Goal: Transaction & Acquisition: Book appointment/travel/reservation

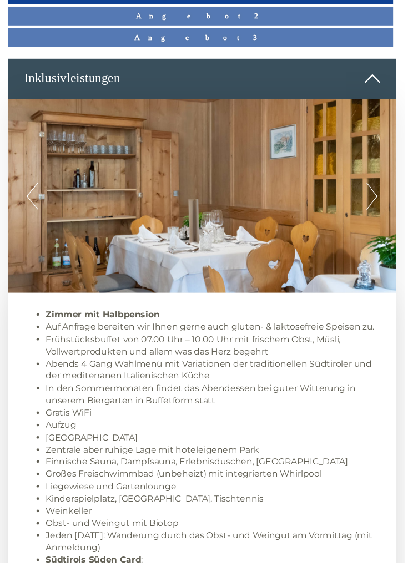
scroll to position [488, 0]
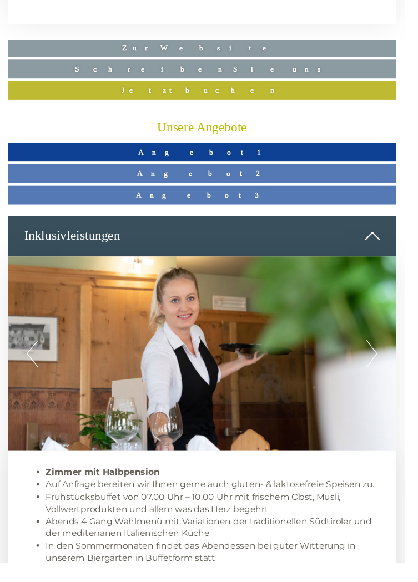
click at [214, 155] on span "Angebot 1" at bounding box center [209, 157] width 132 height 9
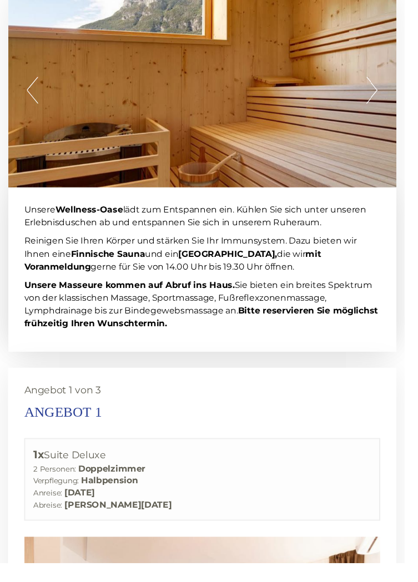
scroll to position [1412, 0]
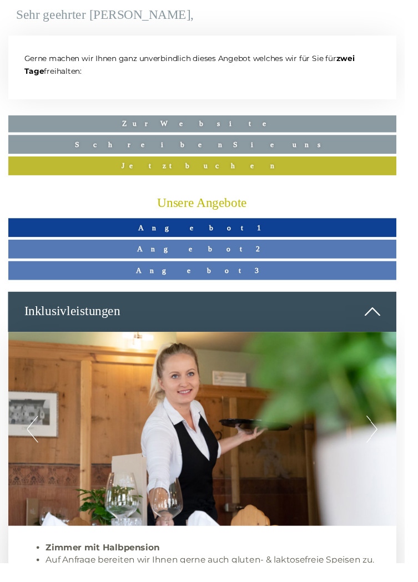
click at [218, 258] on span "Angebot 2" at bounding box center [209, 257] width 134 height 9
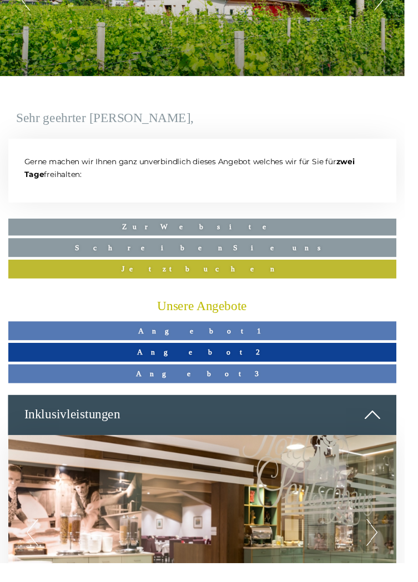
scroll to position [139, 0]
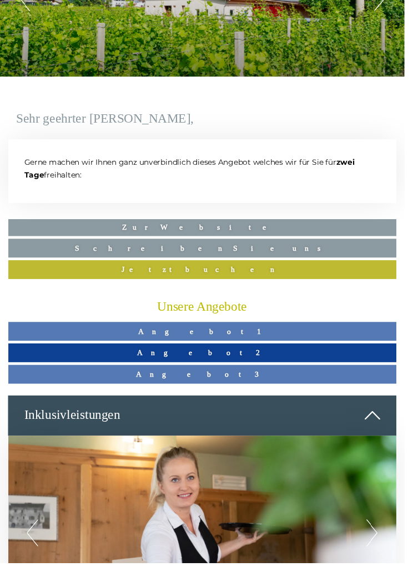
click at [231, 385] on link "Angebot 3" at bounding box center [208, 386] width 401 height 19
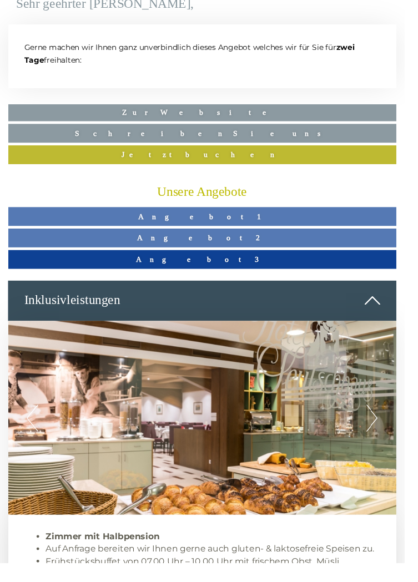
scroll to position [258, 0]
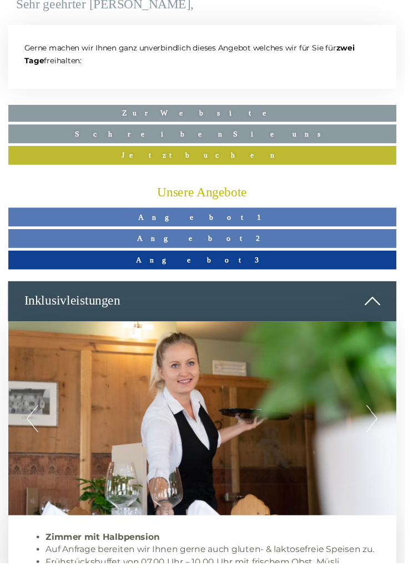
click at [225, 220] on span "Angebot 1" at bounding box center [209, 224] width 132 height 9
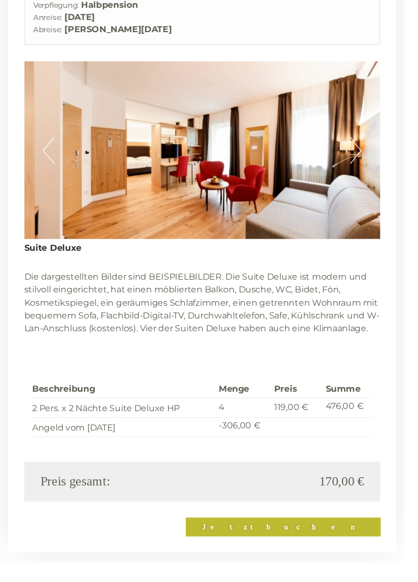
scroll to position [1906, 0]
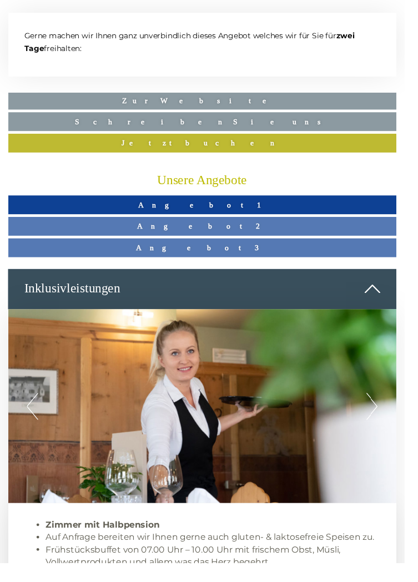
click at [219, 239] on link "Angebot 2" at bounding box center [208, 233] width 401 height 19
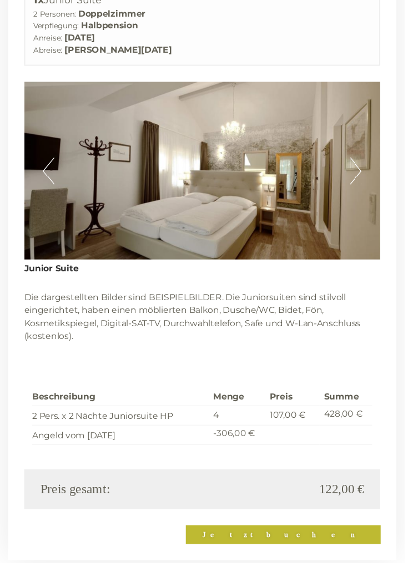
scroll to position [1885, 0]
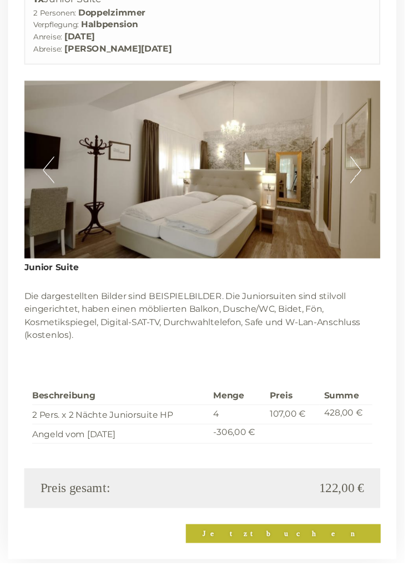
click at [366, 175] on button "Next" at bounding box center [368, 176] width 12 height 28
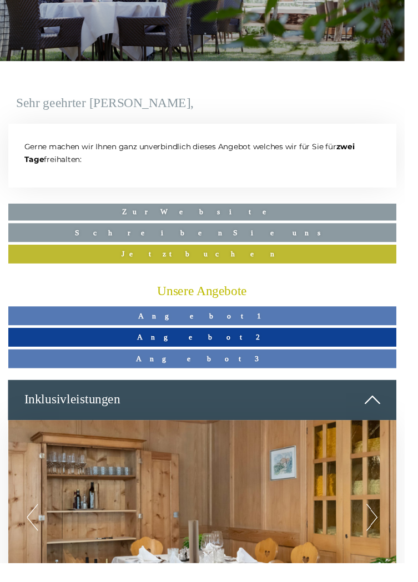
click at [218, 372] on span "Angebot 3" at bounding box center [208, 370] width 137 height 9
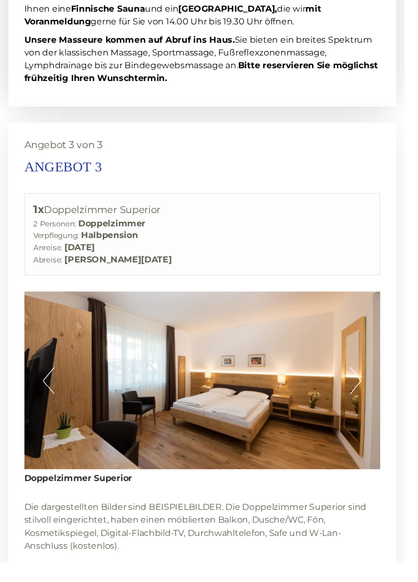
scroll to position [1667, 0]
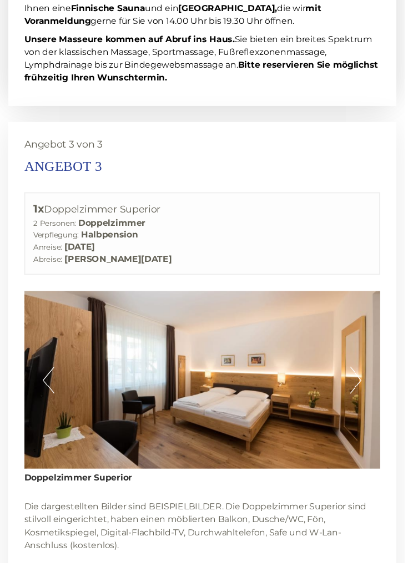
click at [369, 398] on button "Next" at bounding box center [368, 393] width 12 height 28
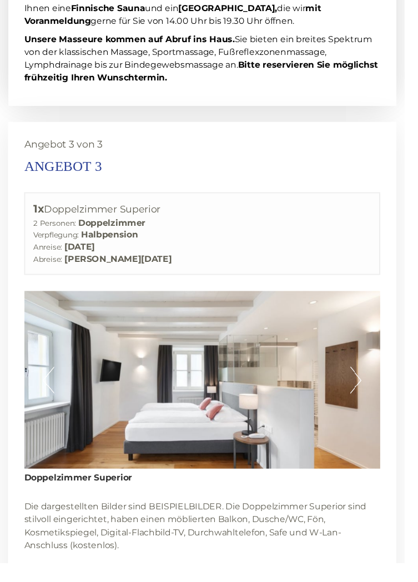
click at [369, 392] on button "Next" at bounding box center [368, 393] width 12 height 28
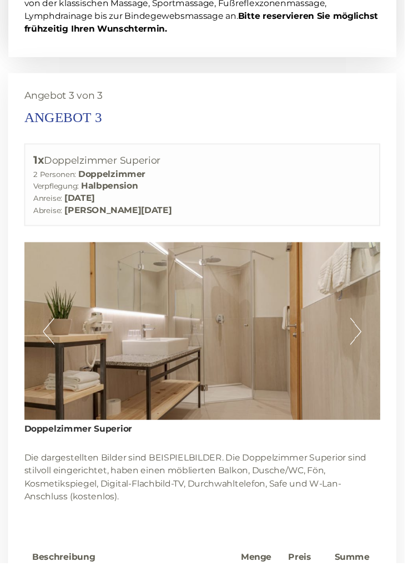
scroll to position [1717, 0]
click at [371, 342] on button "Next" at bounding box center [368, 343] width 12 height 28
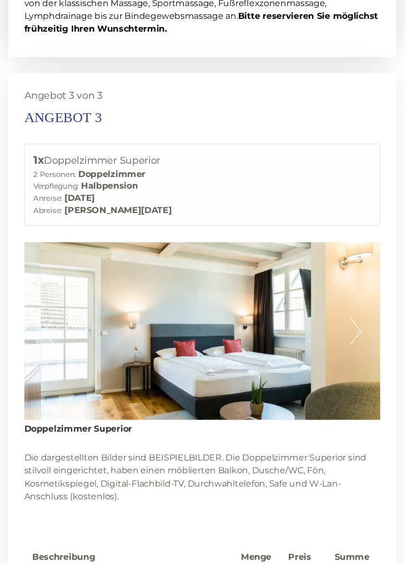
click at [371, 342] on button "Next" at bounding box center [368, 343] width 12 height 28
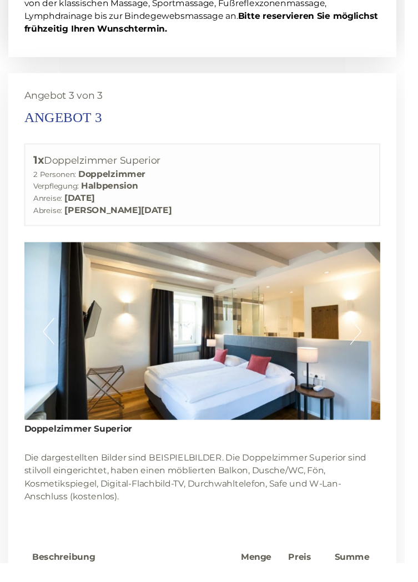
click at [371, 342] on button "Next" at bounding box center [368, 343] width 12 height 28
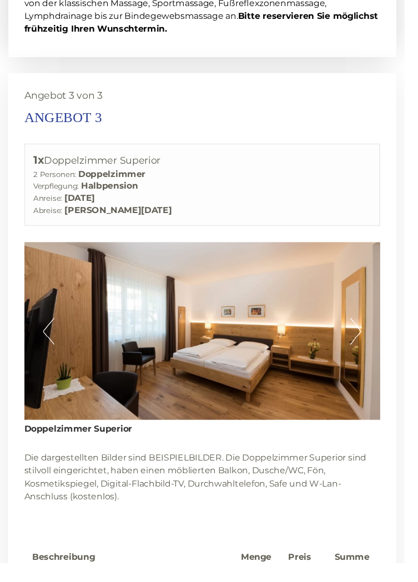
click at [367, 349] on button "Next" at bounding box center [368, 343] width 12 height 28
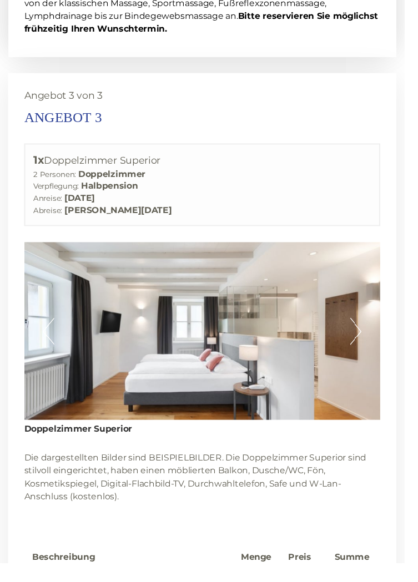
click at [374, 348] on img at bounding box center [209, 342] width 368 height 184
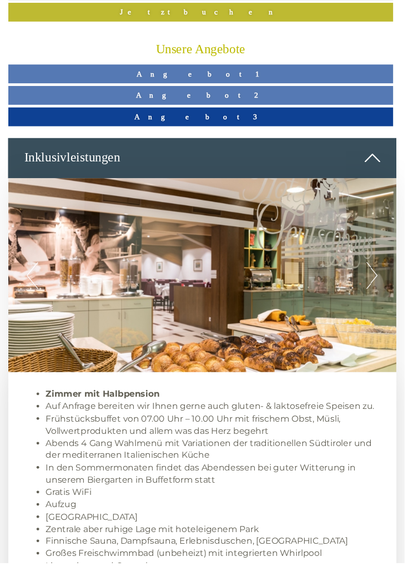
click at [216, 96] on span "Angebot 2" at bounding box center [207, 98] width 134 height 9
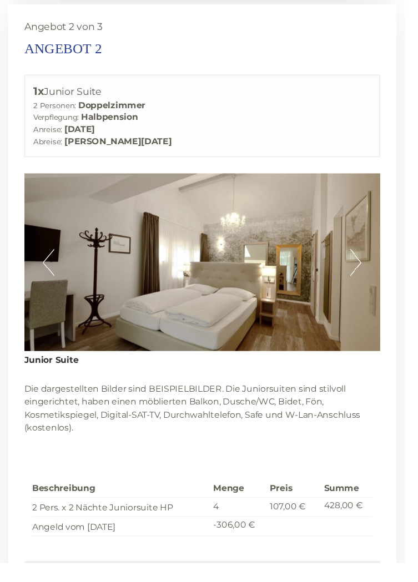
scroll to position [1790, 0]
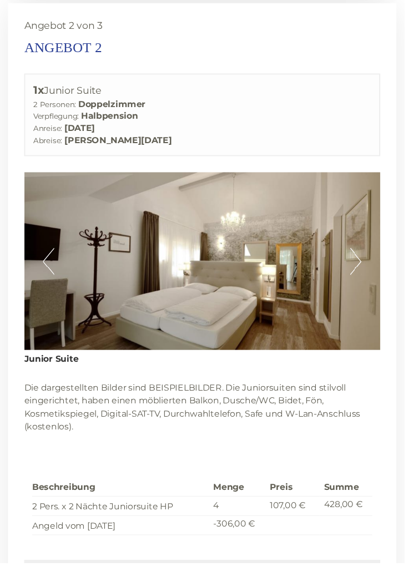
click at [372, 276] on button "Next" at bounding box center [368, 270] width 12 height 28
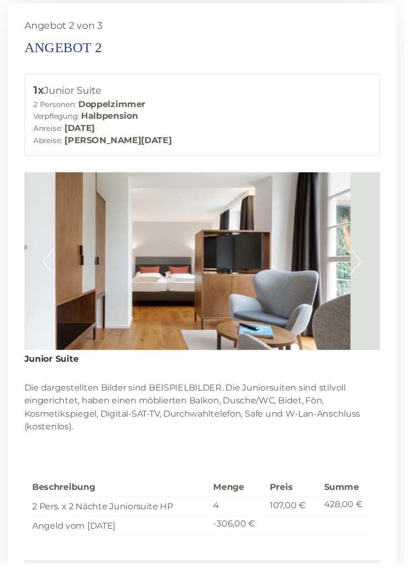
click at [370, 265] on button "Next" at bounding box center [368, 270] width 12 height 28
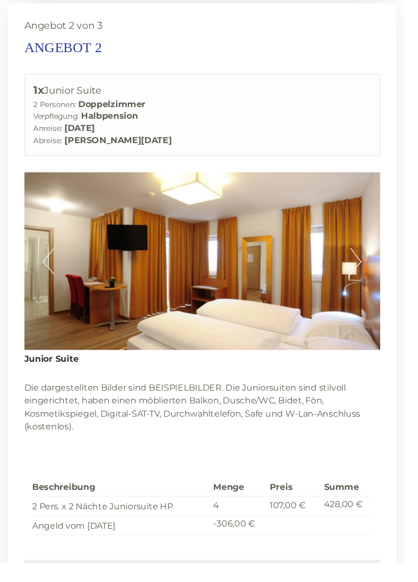
click at [367, 275] on button "Next" at bounding box center [368, 270] width 12 height 28
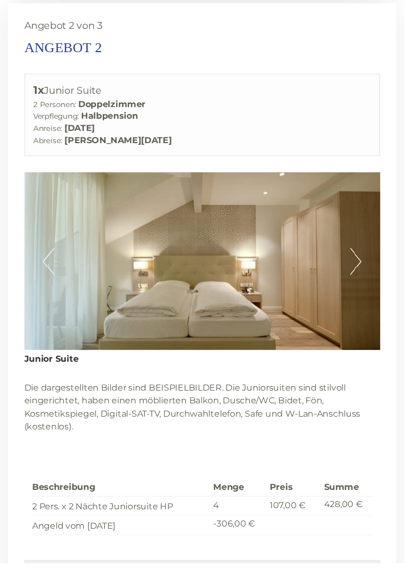
click at [367, 275] on button "Next" at bounding box center [368, 270] width 12 height 28
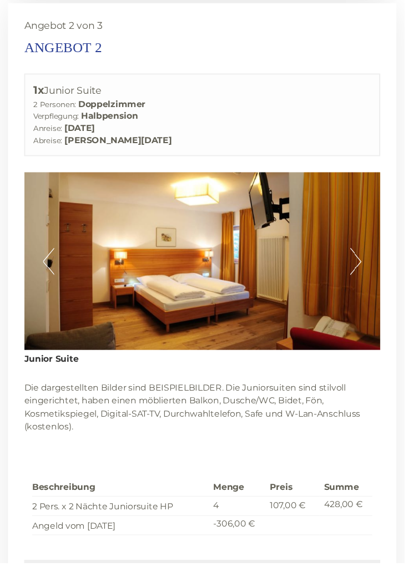
click at [367, 270] on button "Next" at bounding box center [368, 270] width 12 height 28
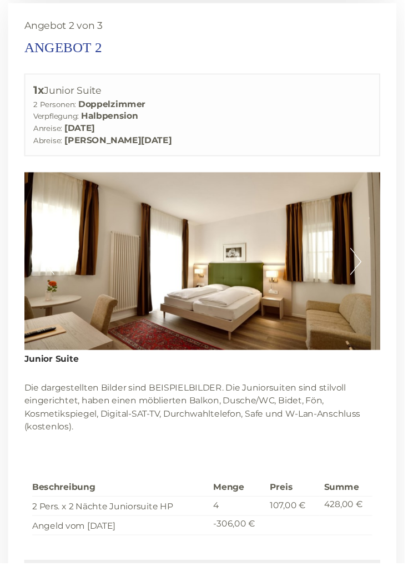
click at [373, 276] on button "Next" at bounding box center [368, 270] width 12 height 28
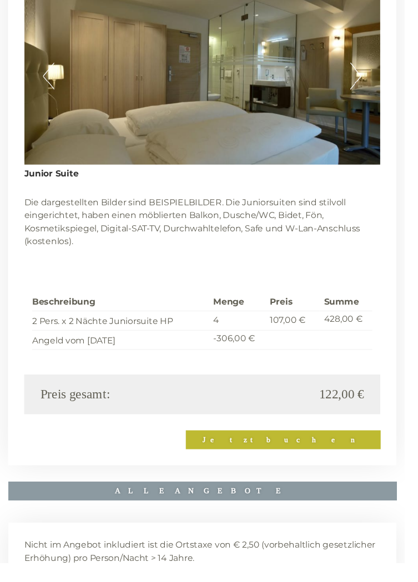
scroll to position [1982, 0]
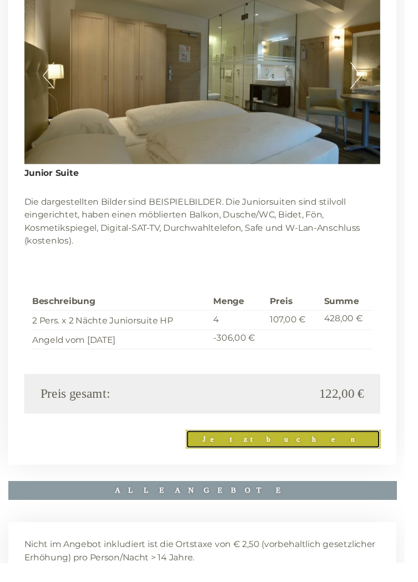
click at [353, 452] on link "Jetzt buchen" at bounding box center [292, 454] width 201 height 19
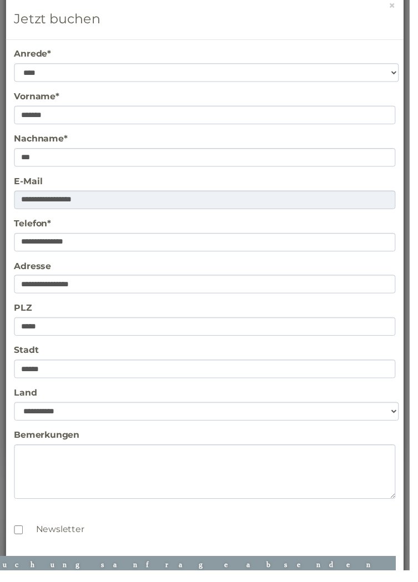
scroll to position [18, 0]
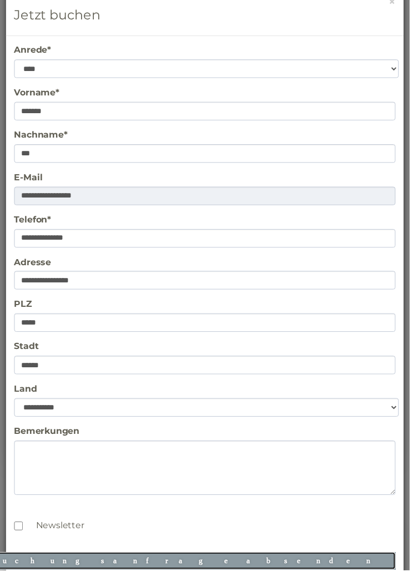
click at [340, 573] on button "Buchungsanfrage absenden" at bounding box center [187, 572] width 431 height 18
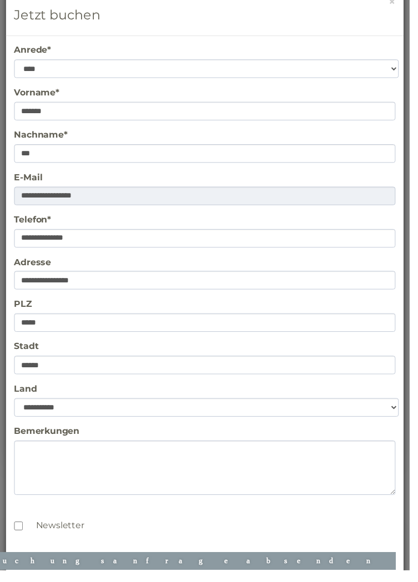
scroll to position [0, 0]
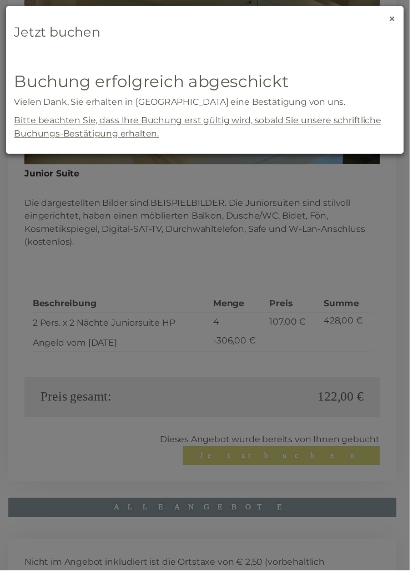
click at [404, 16] on button "×" at bounding box center [399, 19] width 7 height 12
